Goal: Check status: Check status

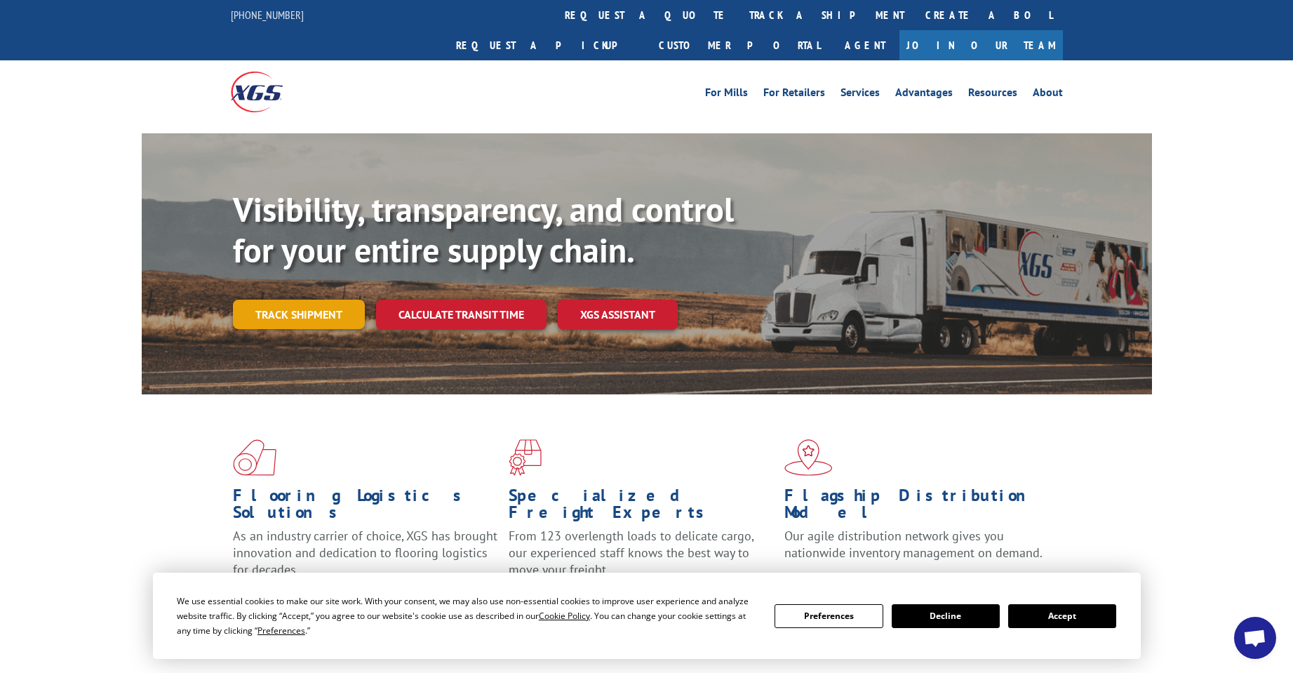
click at [338, 300] on link "Track shipment" at bounding box center [299, 314] width 132 height 29
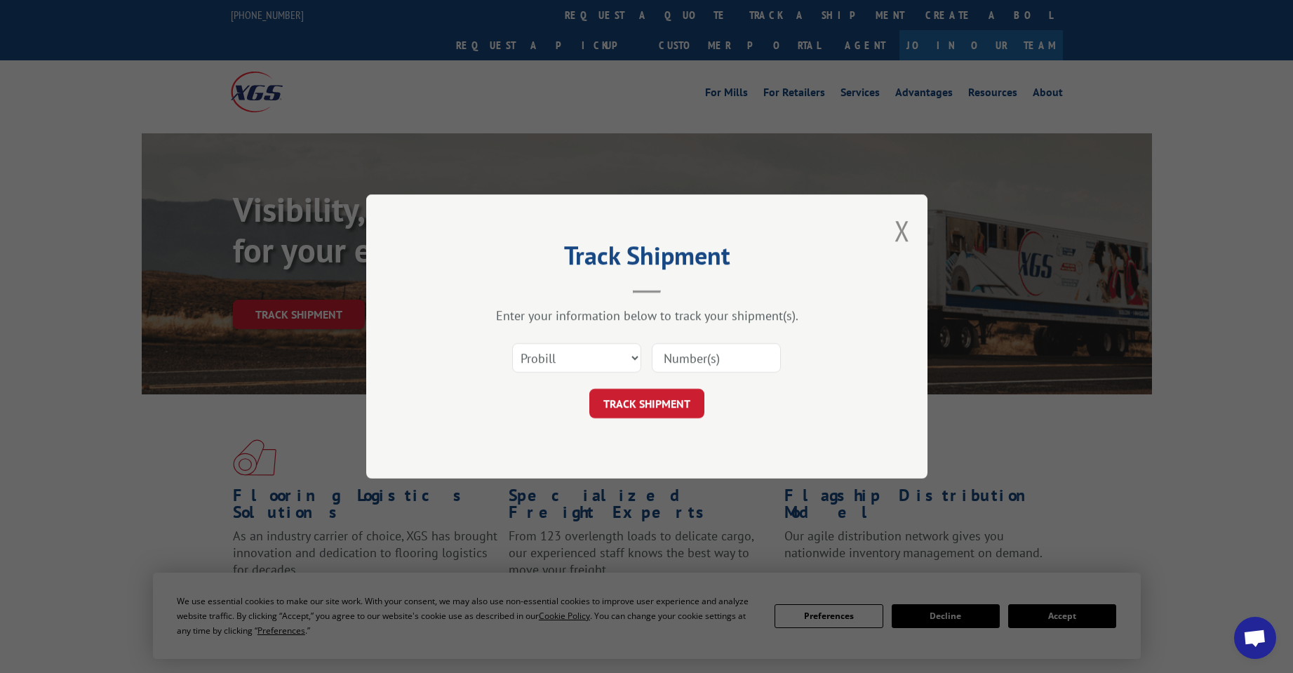
click at [729, 363] on input at bounding box center [716, 357] width 129 height 29
paste input "SO-0000000407994"
click at [700, 367] on input "SO-0000000407994" at bounding box center [716, 357] width 129 height 29
paste input "1756433"
type input "17564334"
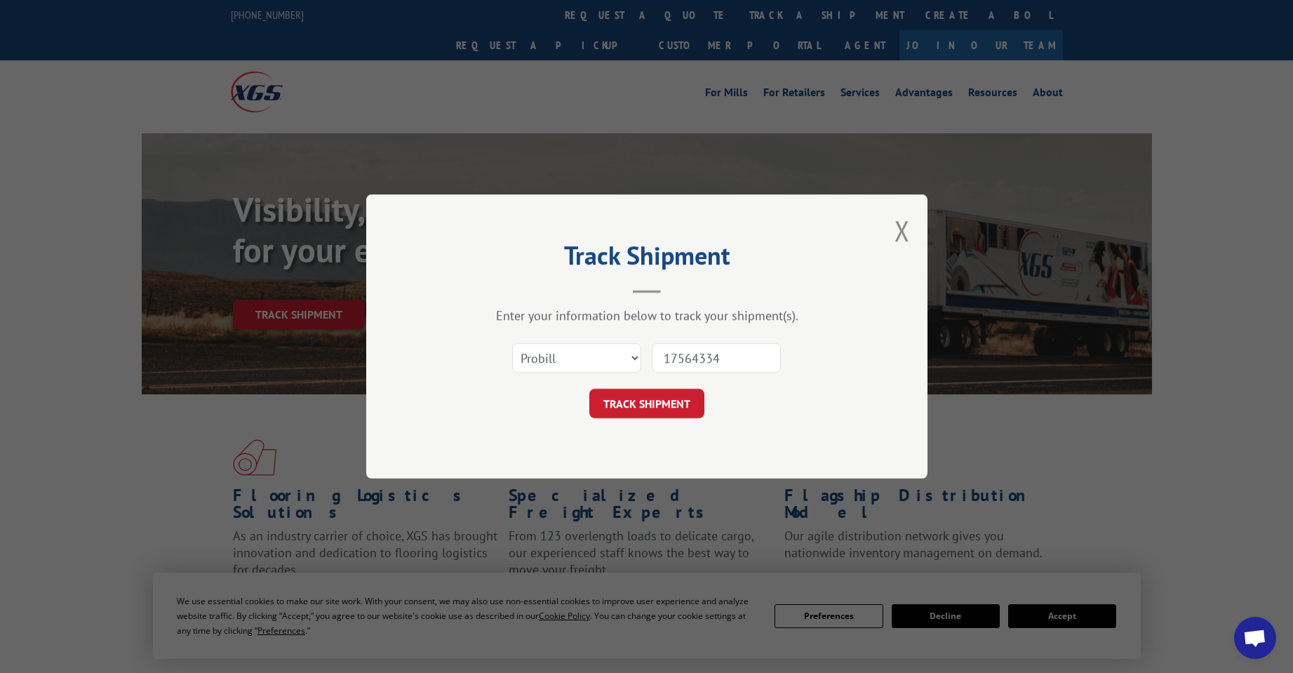
click at [670, 401] on button "TRACK SHIPMENT" at bounding box center [646, 403] width 115 height 29
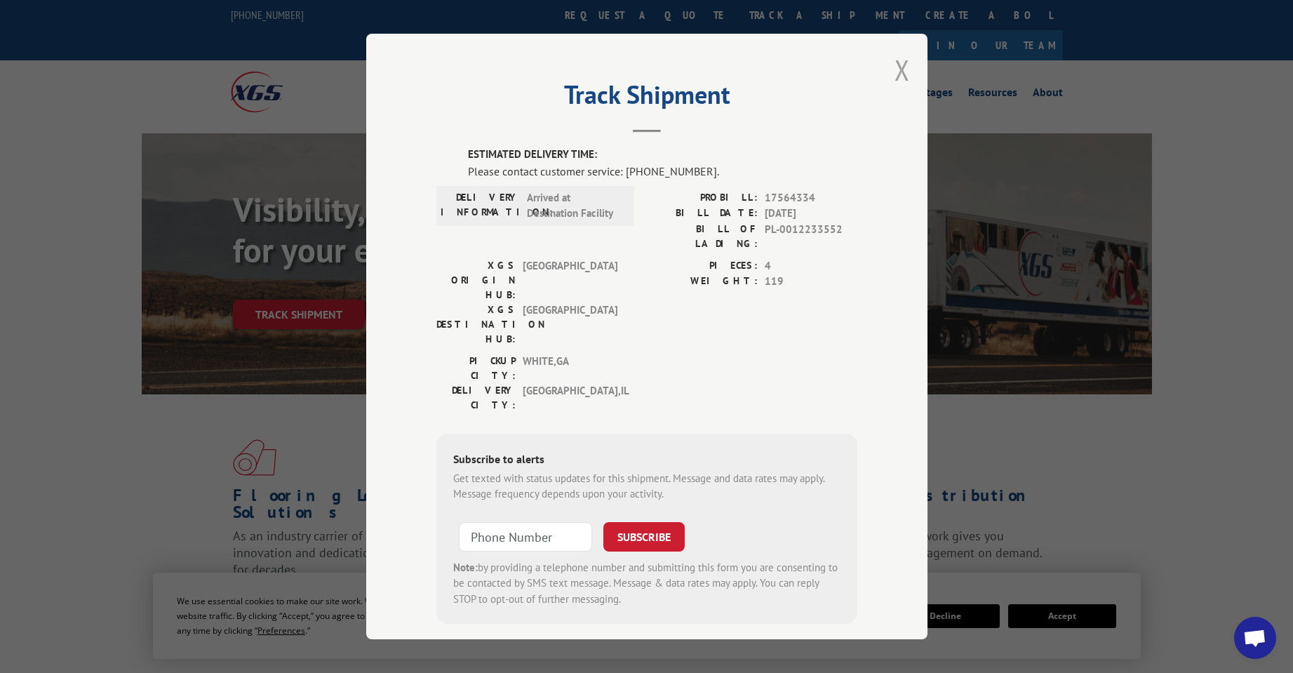
click at [899, 66] on button "Close modal" at bounding box center [901, 69] width 15 height 37
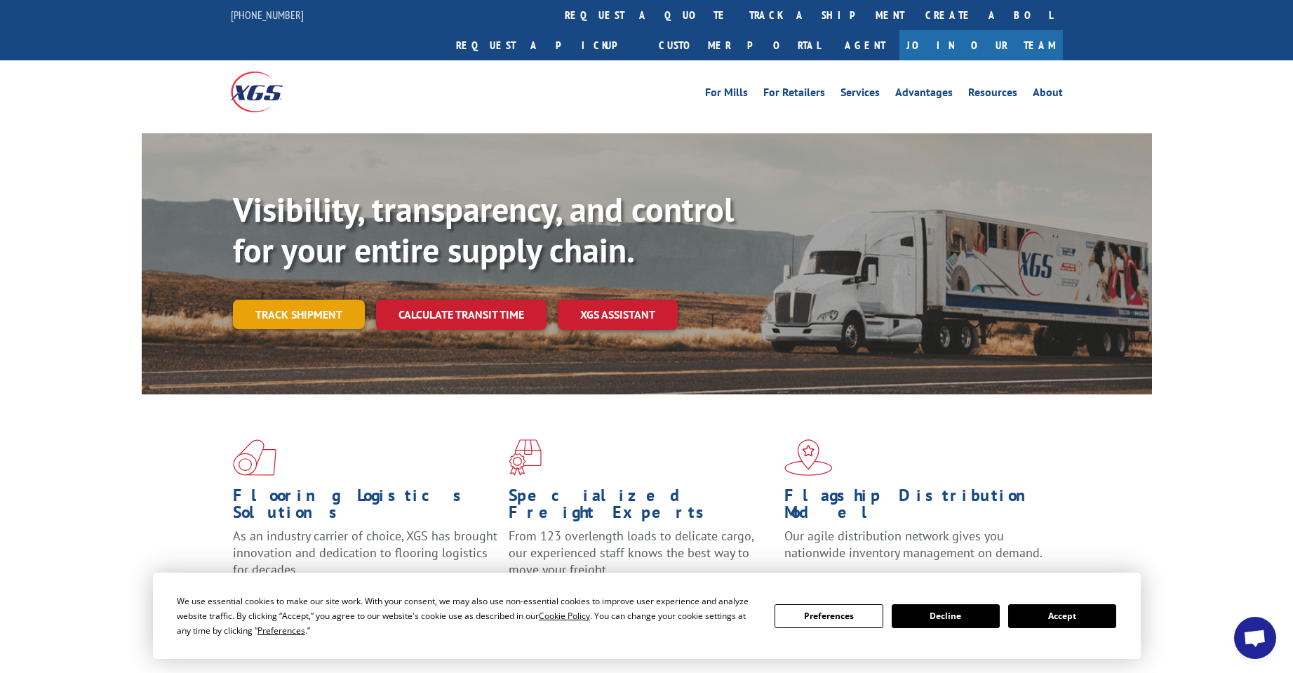
click at [342, 300] on link "Track shipment" at bounding box center [299, 314] width 132 height 29
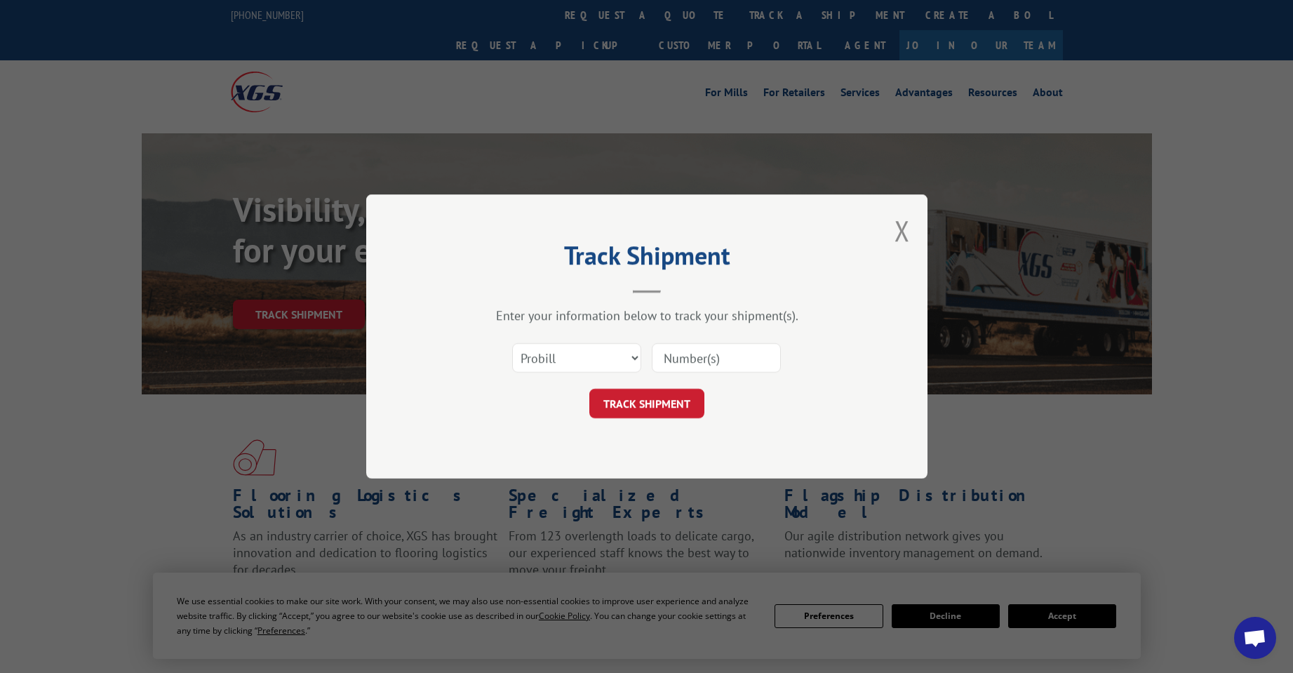
click at [711, 356] on input at bounding box center [716, 357] width 129 height 29
paste input "17564334"
type input "17564334"
click at [661, 406] on button "TRACK SHIPMENT" at bounding box center [646, 403] width 115 height 29
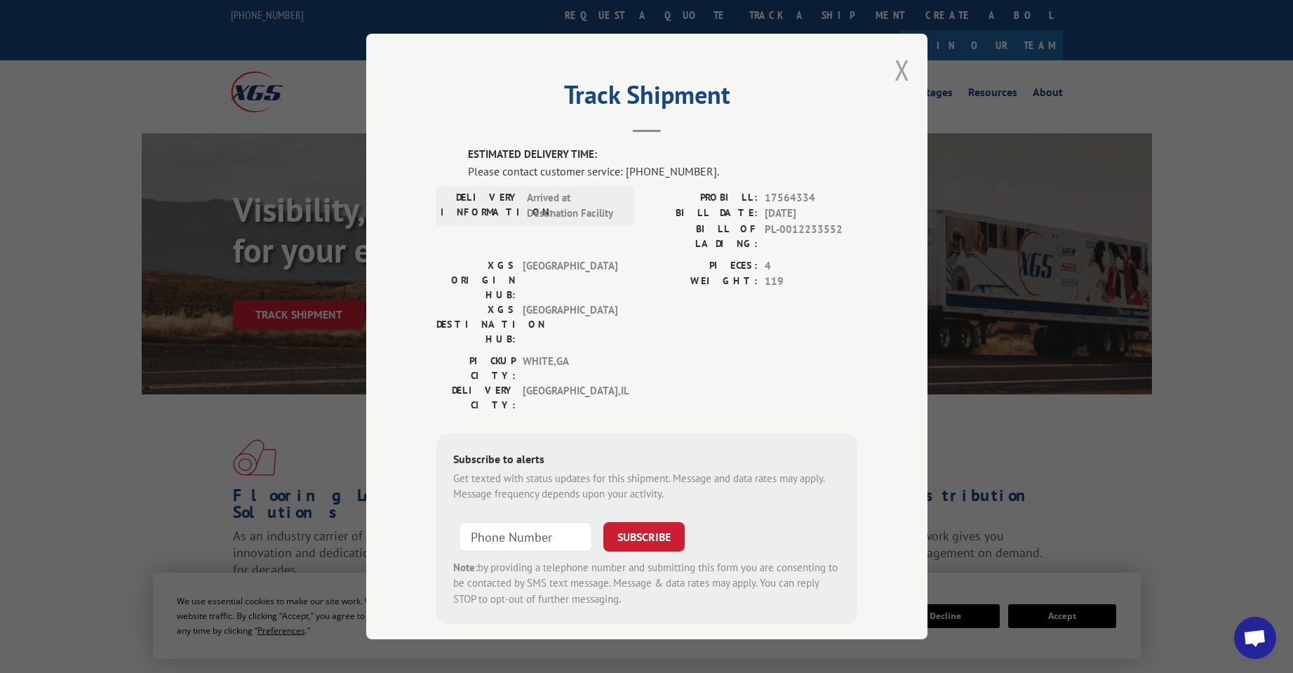
click at [899, 67] on button "Close modal" at bounding box center [901, 69] width 15 height 37
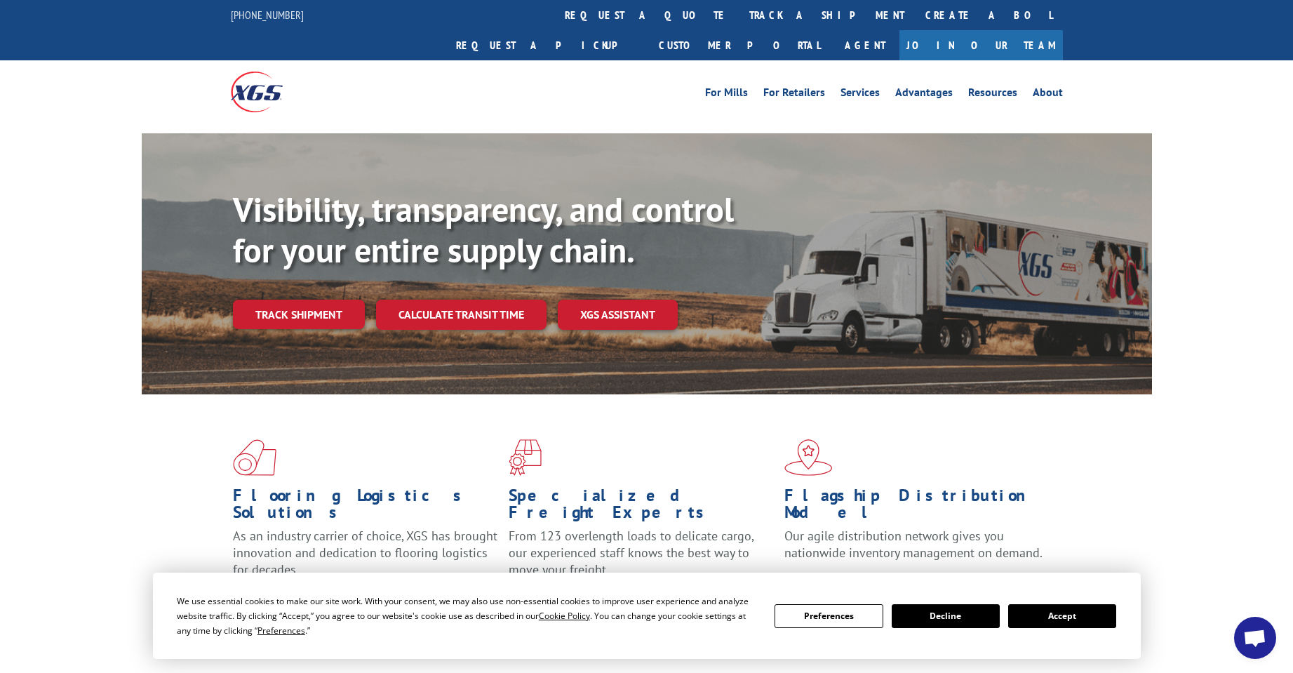
click at [1261, 632] on span "Open chat" at bounding box center [1254, 639] width 23 height 20
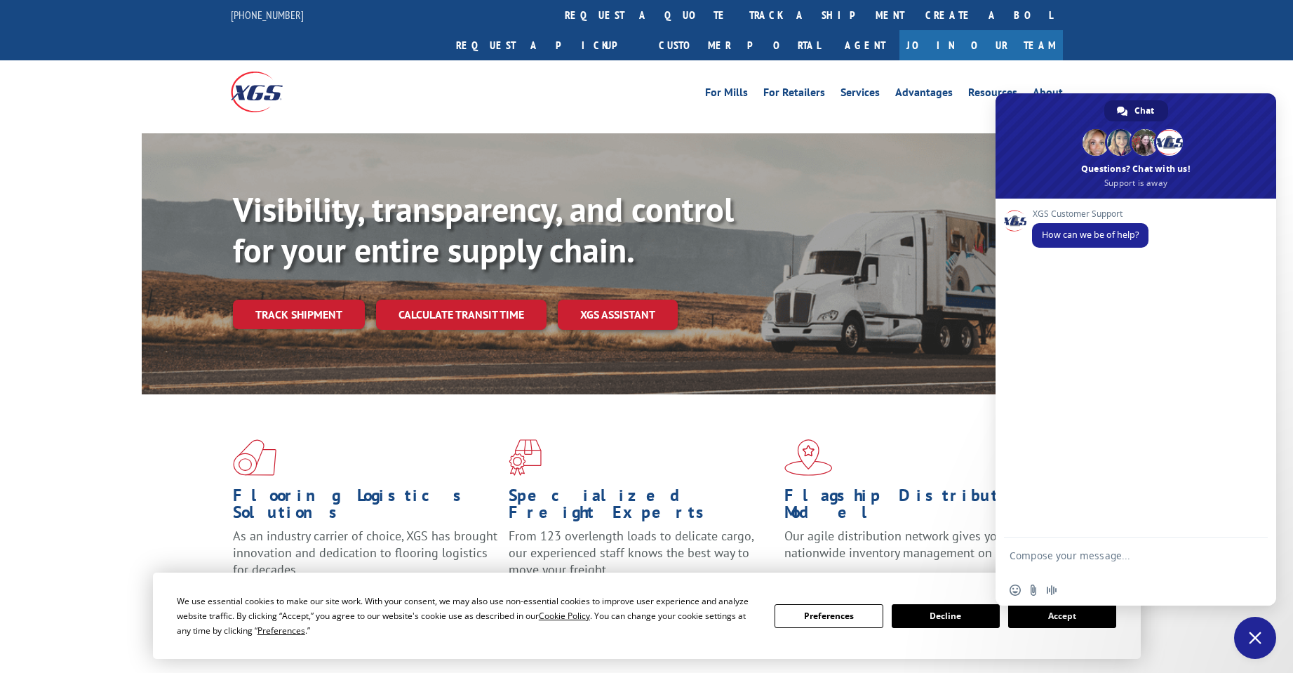
click at [1087, 559] on textarea "Compose your message..." at bounding box center [1121, 561] width 222 height 25
paste textarea "17564334"
type textarea "Shipment 17564334"
